Goal: Information Seeking & Learning: Check status

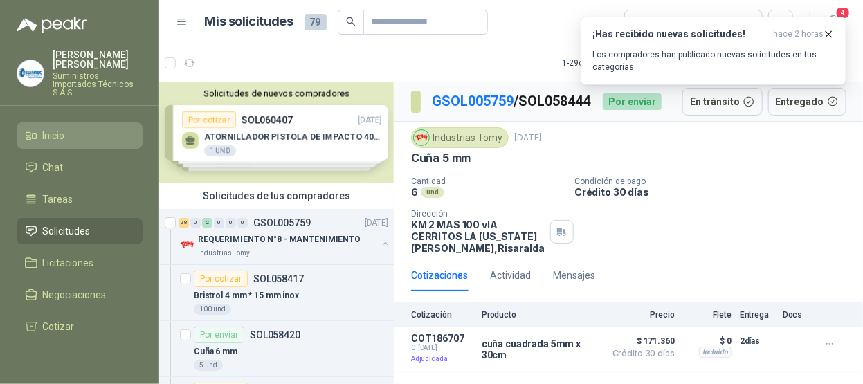
click at [82, 128] on li "Inicio" at bounding box center [79, 135] width 109 height 15
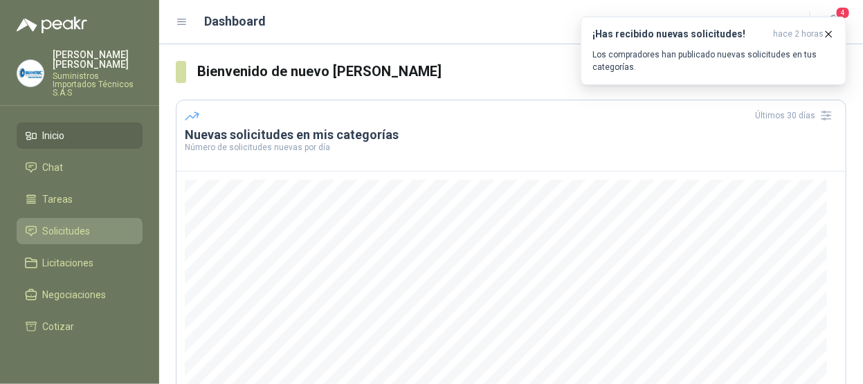
click at [64, 223] on span "Solicitudes" at bounding box center [67, 230] width 48 height 15
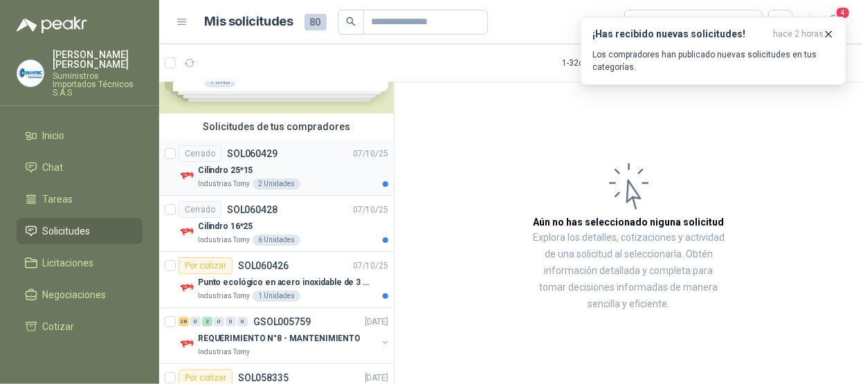
scroll to position [138, 0]
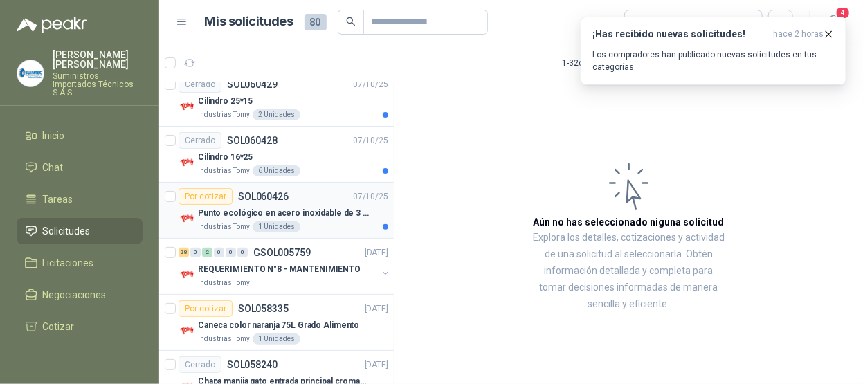
click at [308, 214] on p "Punto ecológico en acero inoxidable de 3 puestos, con capacidad para 53 Litros …" at bounding box center [284, 213] width 172 height 13
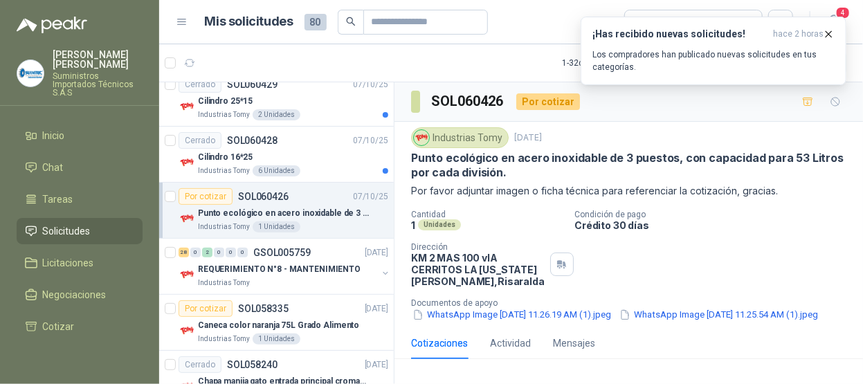
scroll to position [69, 0]
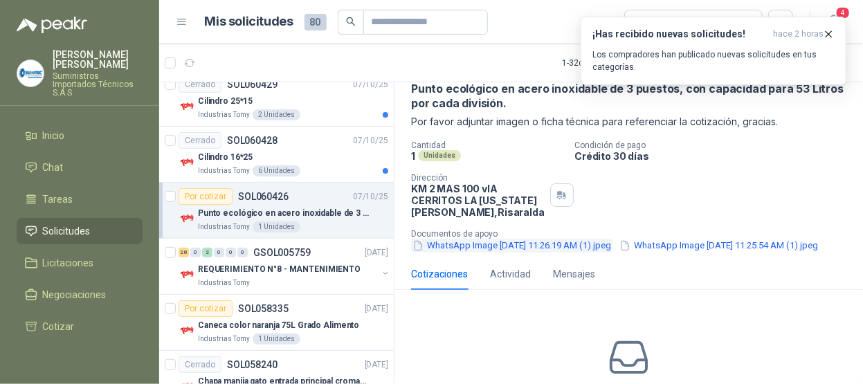
click at [474, 241] on button "WhatsApp Image 2025-09-16 at 11.26.19 AM (1).jpeg" at bounding box center [511, 246] width 201 height 15
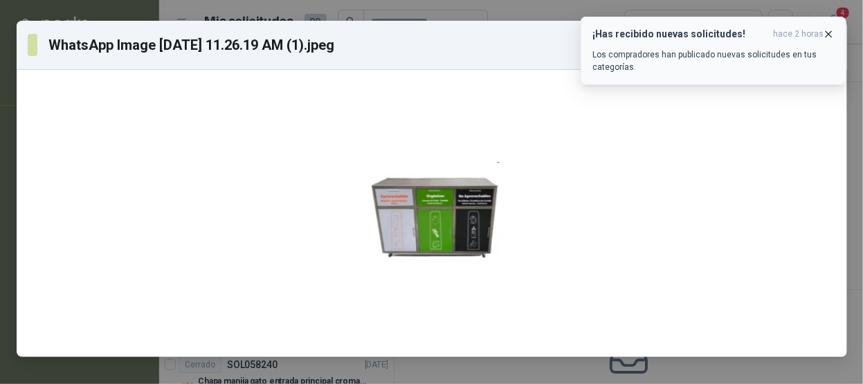
click at [832, 32] on icon "button" at bounding box center [829, 34] width 12 height 12
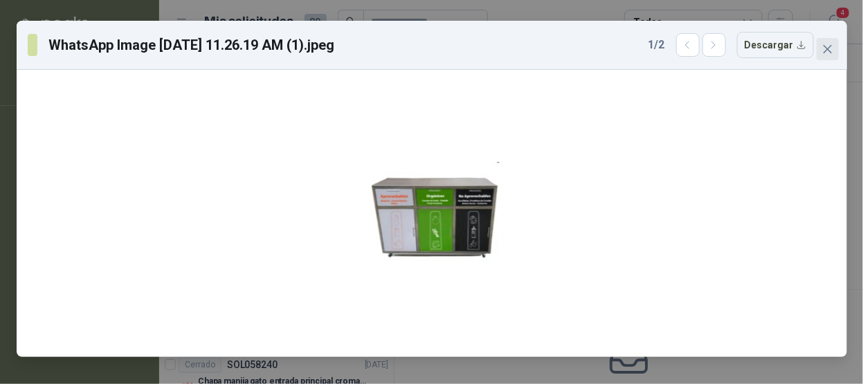
click at [829, 48] on icon "close" at bounding box center [827, 49] width 11 height 11
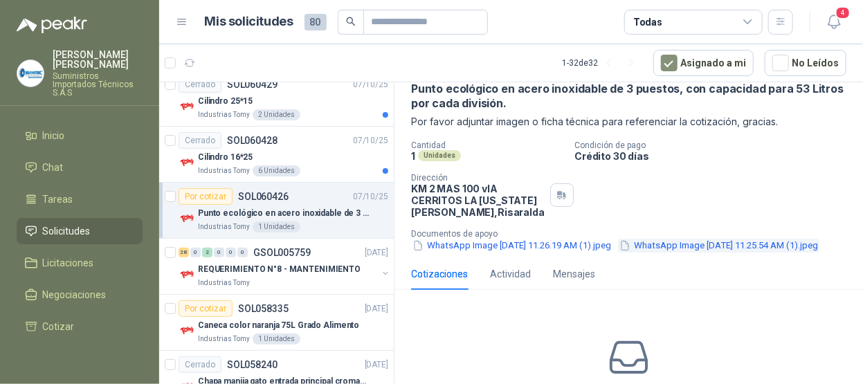
click at [618, 253] on button "WhatsApp Image 2025-09-16 at 11.25.54 AM (1).jpeg" at bounding box center [718, 246] width 201 height 15
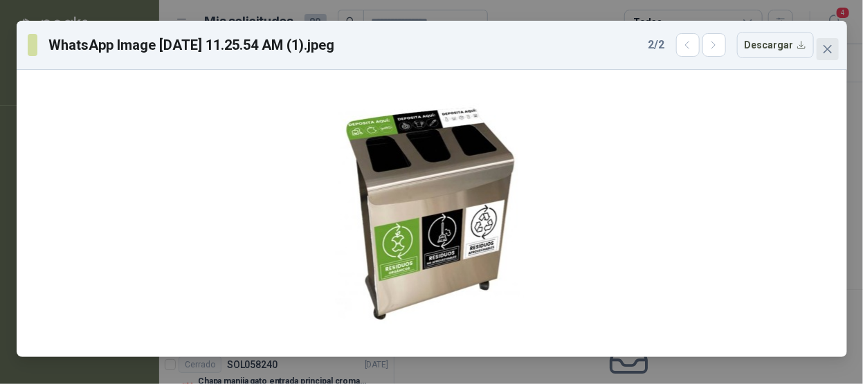
click at [830, 46] on icon "close" at bounding box center [827, 49] width 11 height 11
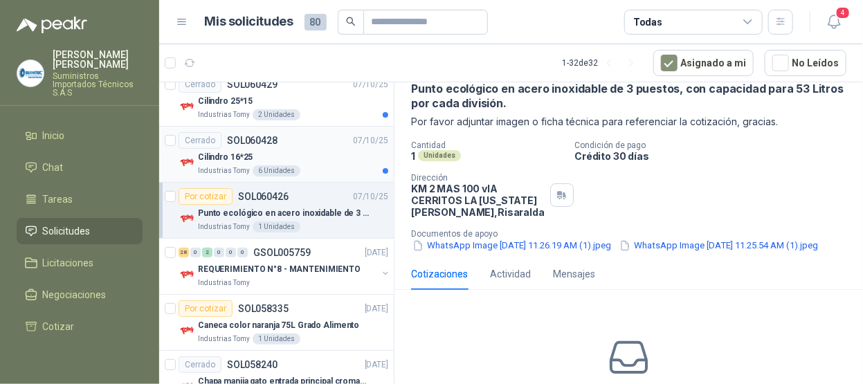
click at [333, 163] on div "Cilindro 16*25" at bounding box center [293, 157] width 190 height 17
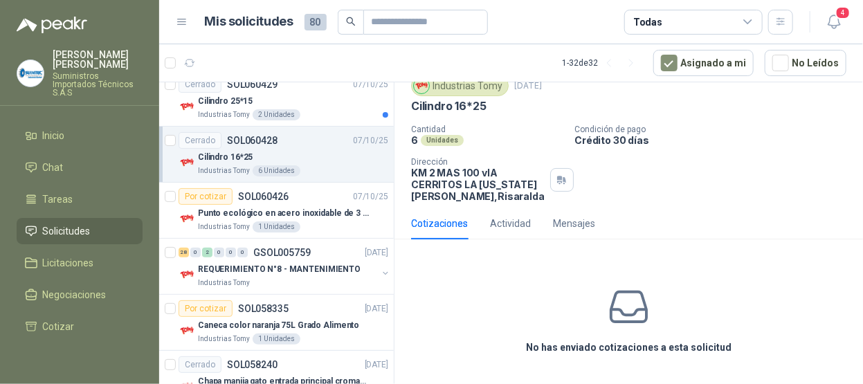
scroll to position [69, 0]
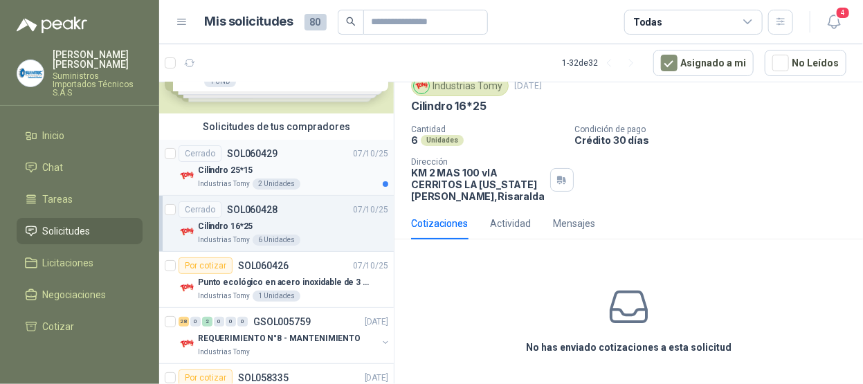
click at [331, 183] on div "Industrias Tomy 2 Unidades" at bounding box center [293, 183] width 190 height 11
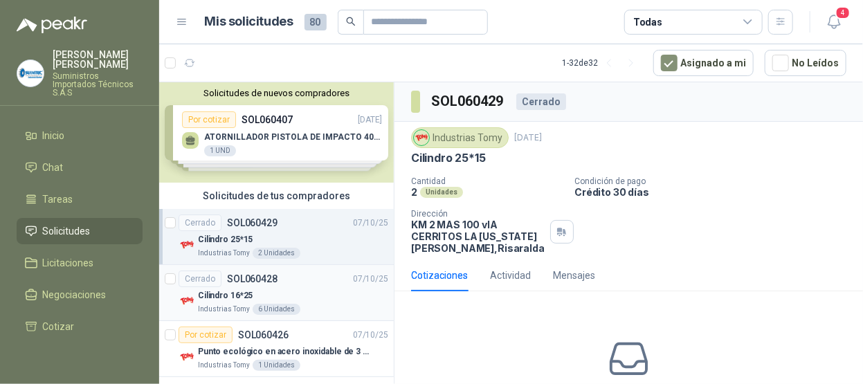
click at [329, 287] on div "Cilindro 16*25" at bounding box center [293, 295] width 190 height 17
click at [318, 230] on div "Cerrado SOL060429 07/10/25" at bounding box center [283, 222] width 210 height 17
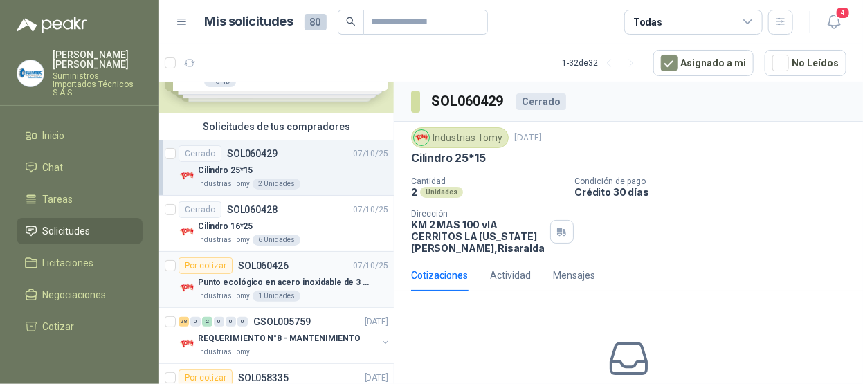
scroll to position [138, 0]
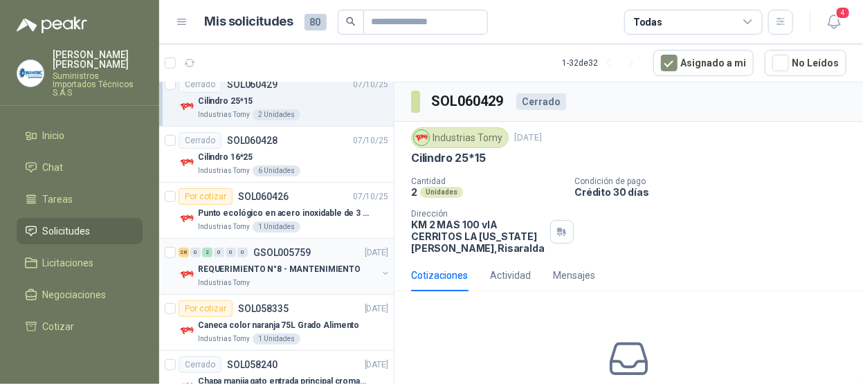
click at [333, 244] on div "28 0 2 0 0 0 GSOL005759 02/10/25" at bounding box center [284, 252] width 212 height 17
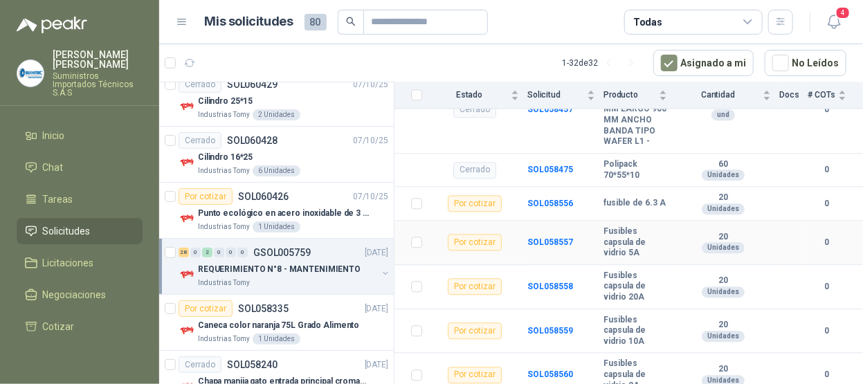
scroll to position [1359, 0]
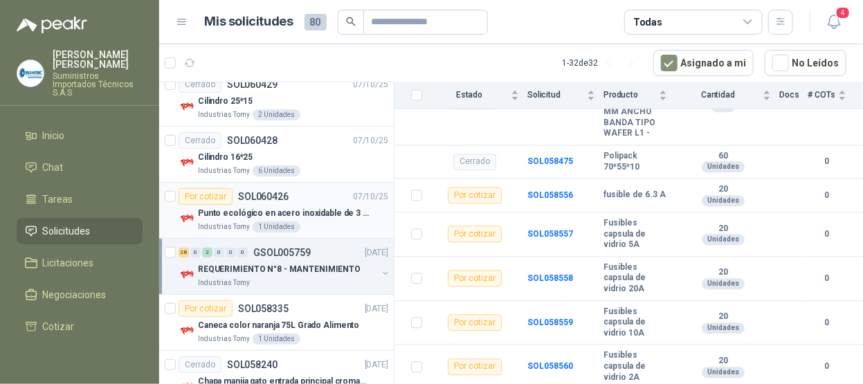
click at [322, 196] on div "Por cotizar SOL060426 07/10/25" at bounding box center [283, 196] width 210 height 17
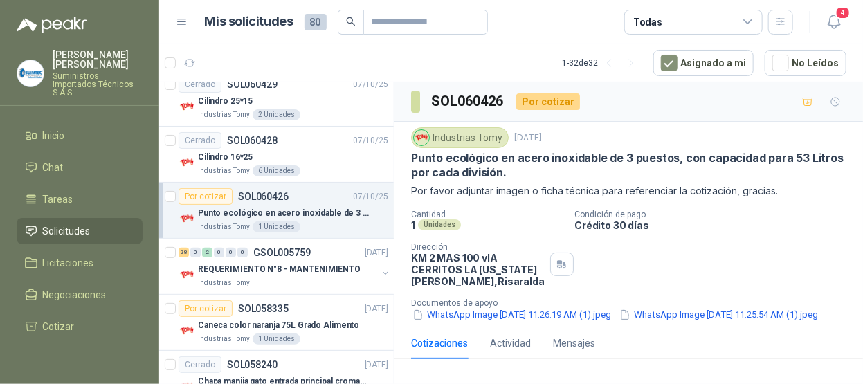
scroll to position [69, 0]
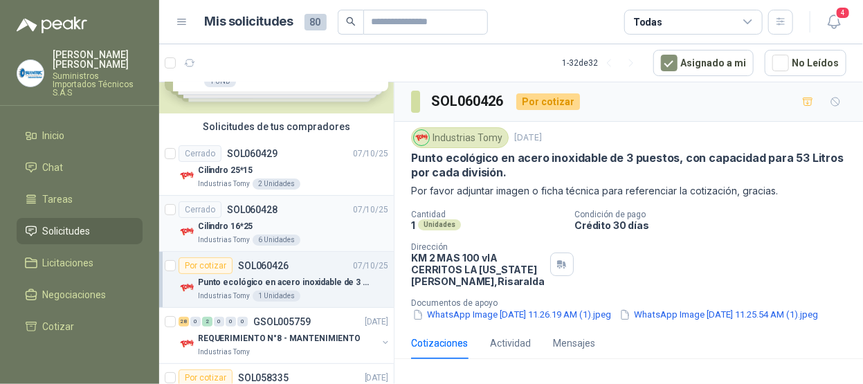
click at [308, 221] on div "Cilindro 16*25" at bounding box center [293, 226] width 190 height 17
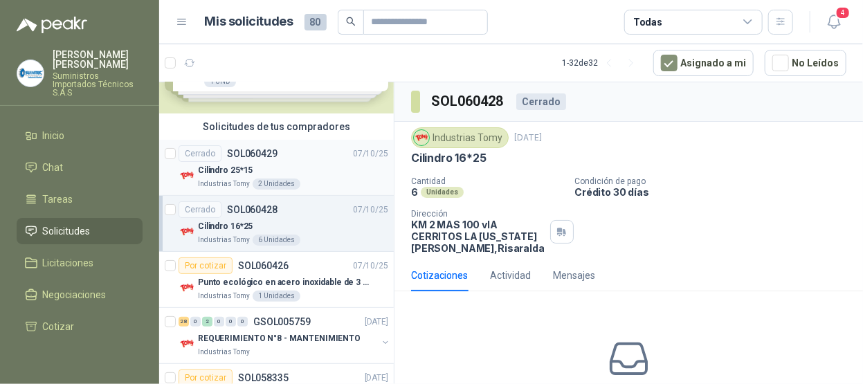
click at [329, 171] on div "Cilindro 25*15" at bounding box center [293, 170] width 190 height 17
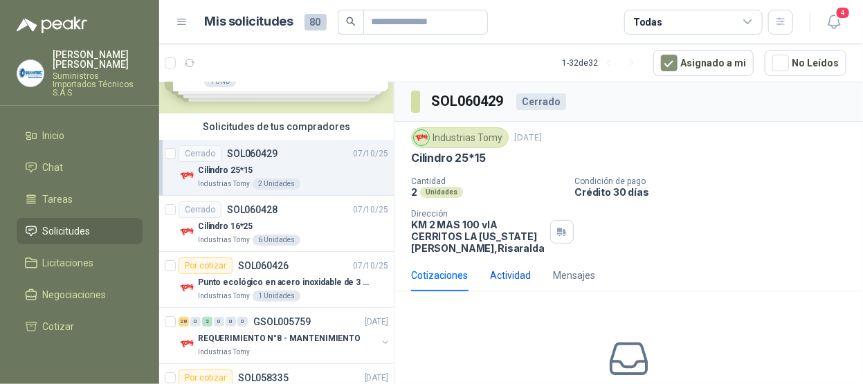
click at [513, 274] on div "Actividad" at bounding box center [510, 275] width 41 height 15
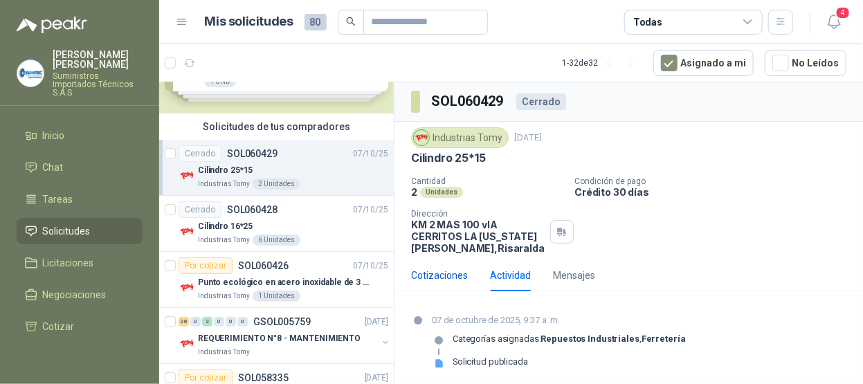
click at [420, 271] on div "Cotizaciones" at bounding box center [439, 275] width 57 height 15
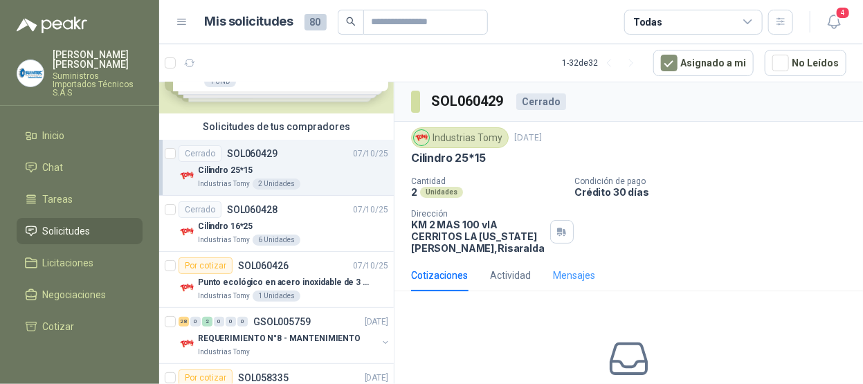
scroll to position [52, 0]
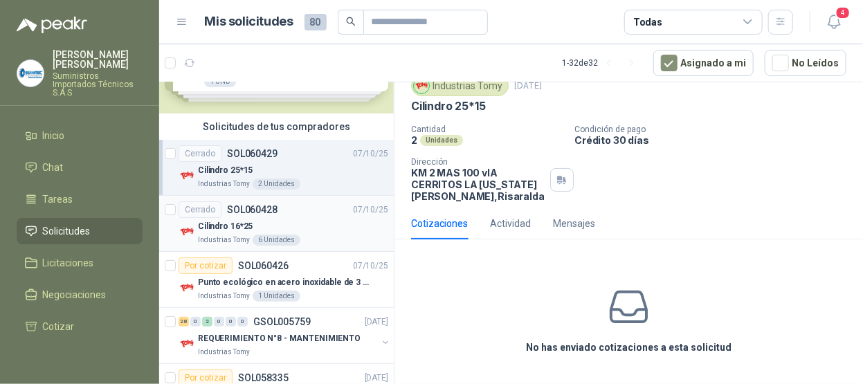
click at [310, 214] on div "Cerrado SOL060428 07/10/25" at bounding box center [283, 209] width 210 height 17
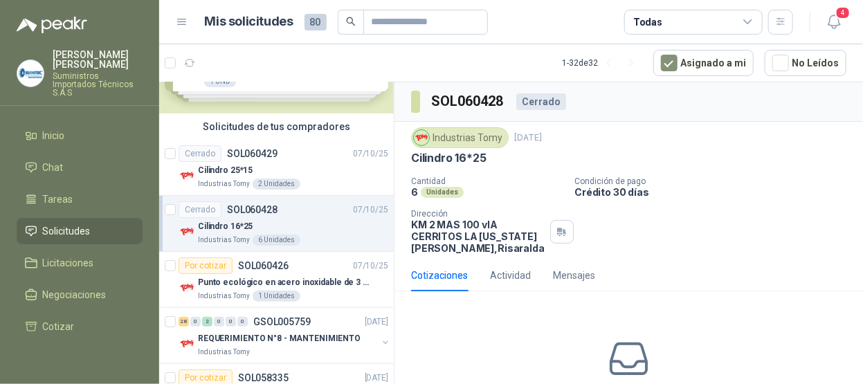
scroll to position [52, 0]
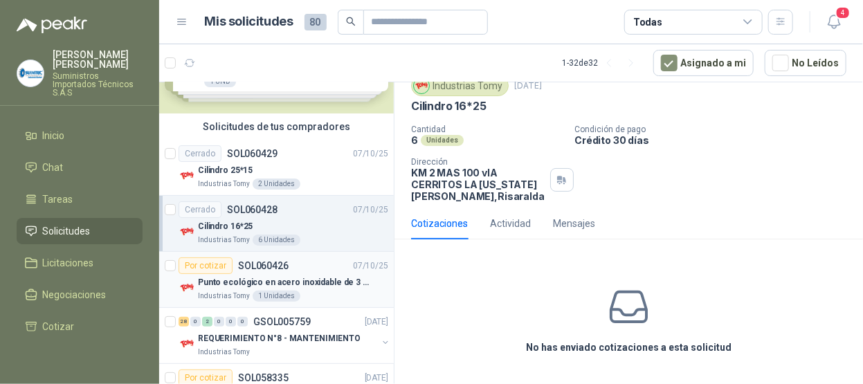
click at [307, 264] on div "Por cotizar SOL060426 07/10/25" at bounding box center [283, 265] width 210 height 17
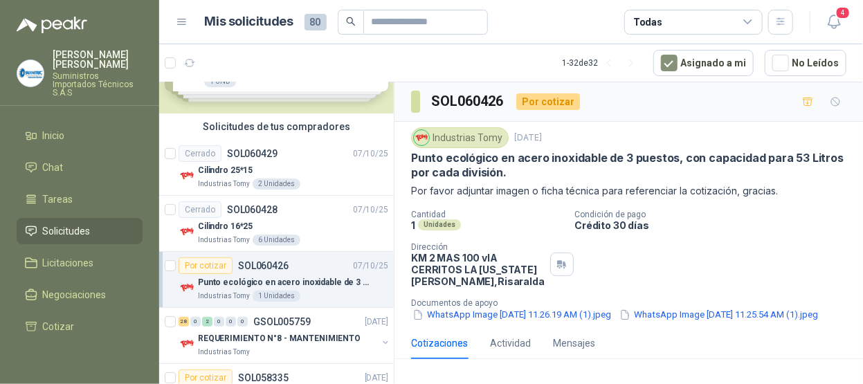
scroll to position [172, 0]
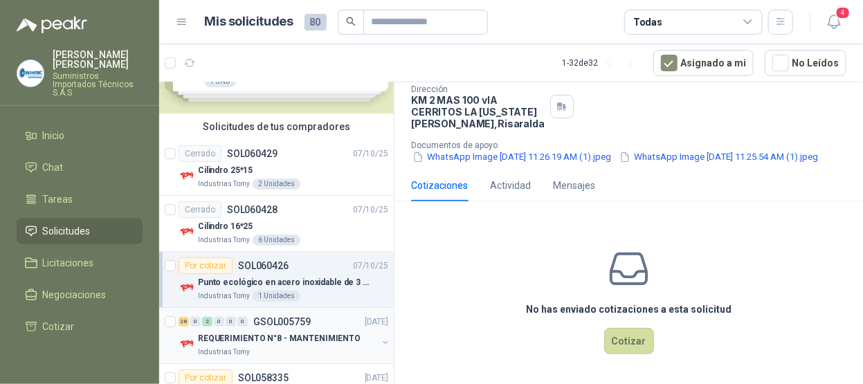
click at [317, 315] on div "28 0 2 0 0 0 GSOL005759 02/10/25" at bounding box center [284, 321] width 212 height 17
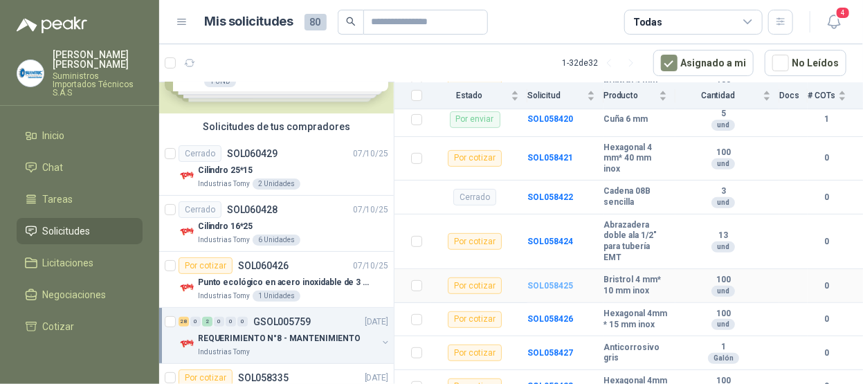
scroll to position [277, 0]
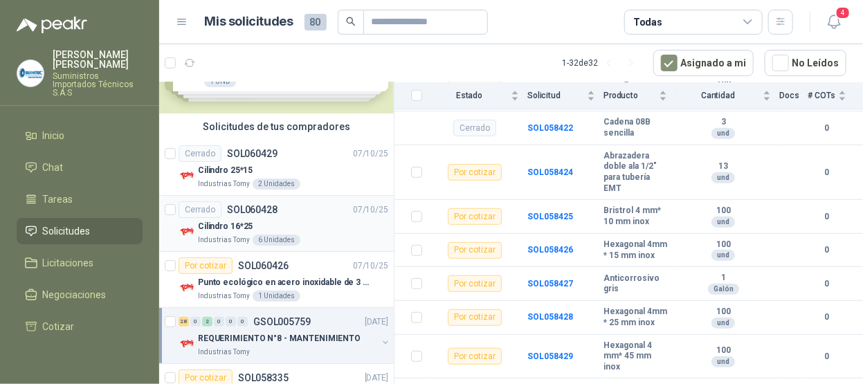
click at [300, 230] on div "Cilindro 16*25" at bounding box center [293, 226] width 190 height 17
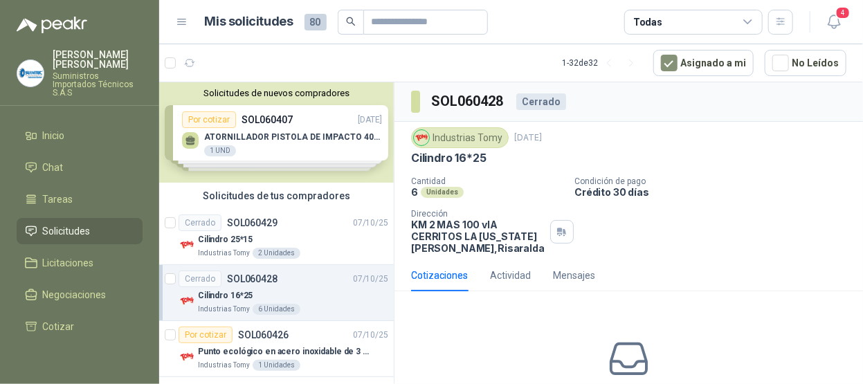
click at [311, 298] on div "Cilindro 16*25" at bounding box center [293, 295] width 190 height 17
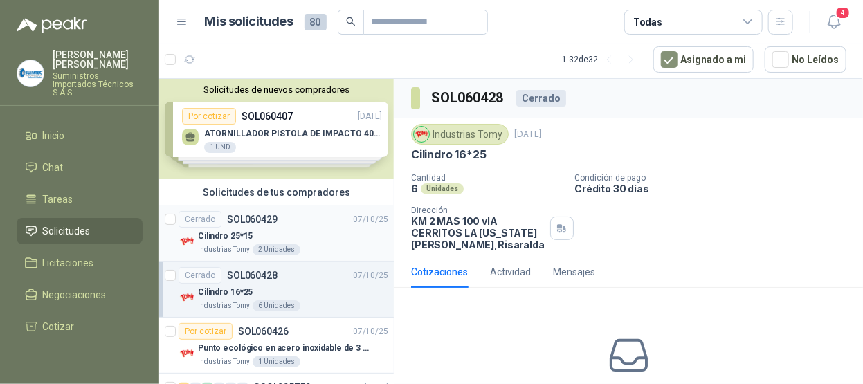
click at [315, 228] on div "Cilindro 25*15" at bounding box center [293, 236] width 190 height 17
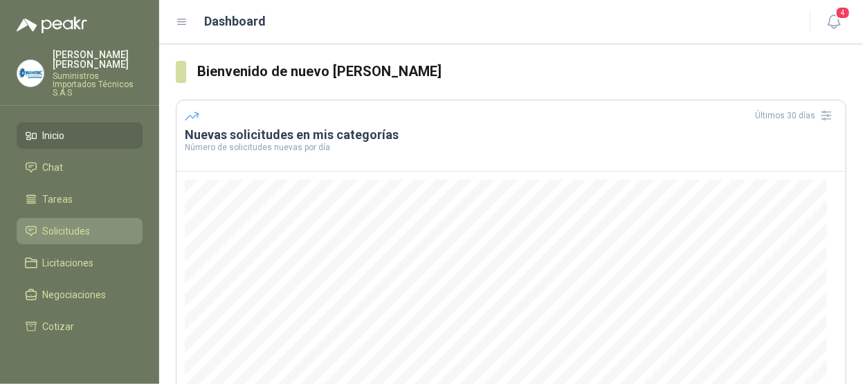
click at [69, 223] on span "Solicitudes" at bounding box center [67, 230] width 48 height 15
